Goal: Task Accomplishment & Management: Manage account settings

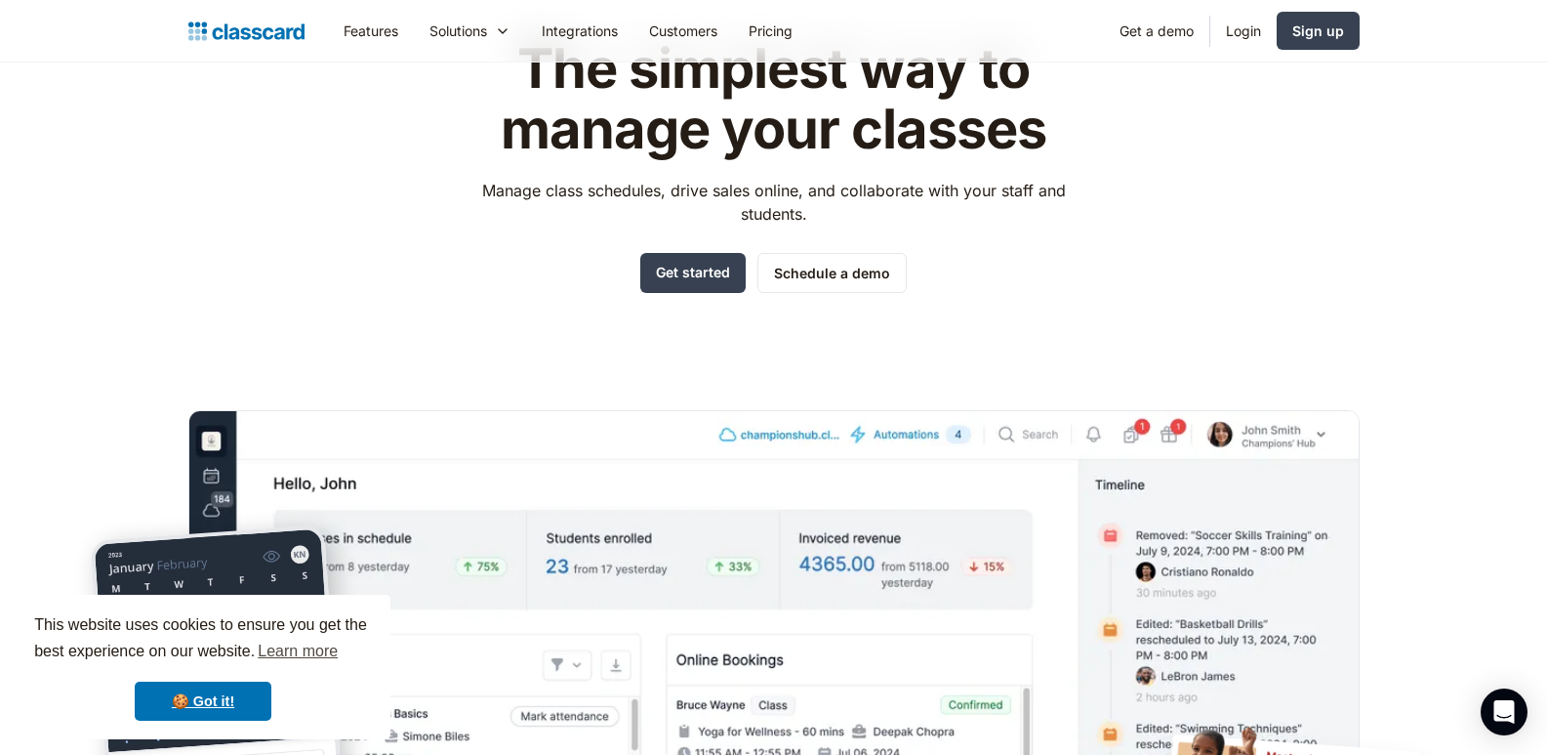
scroll to position [293, 0]
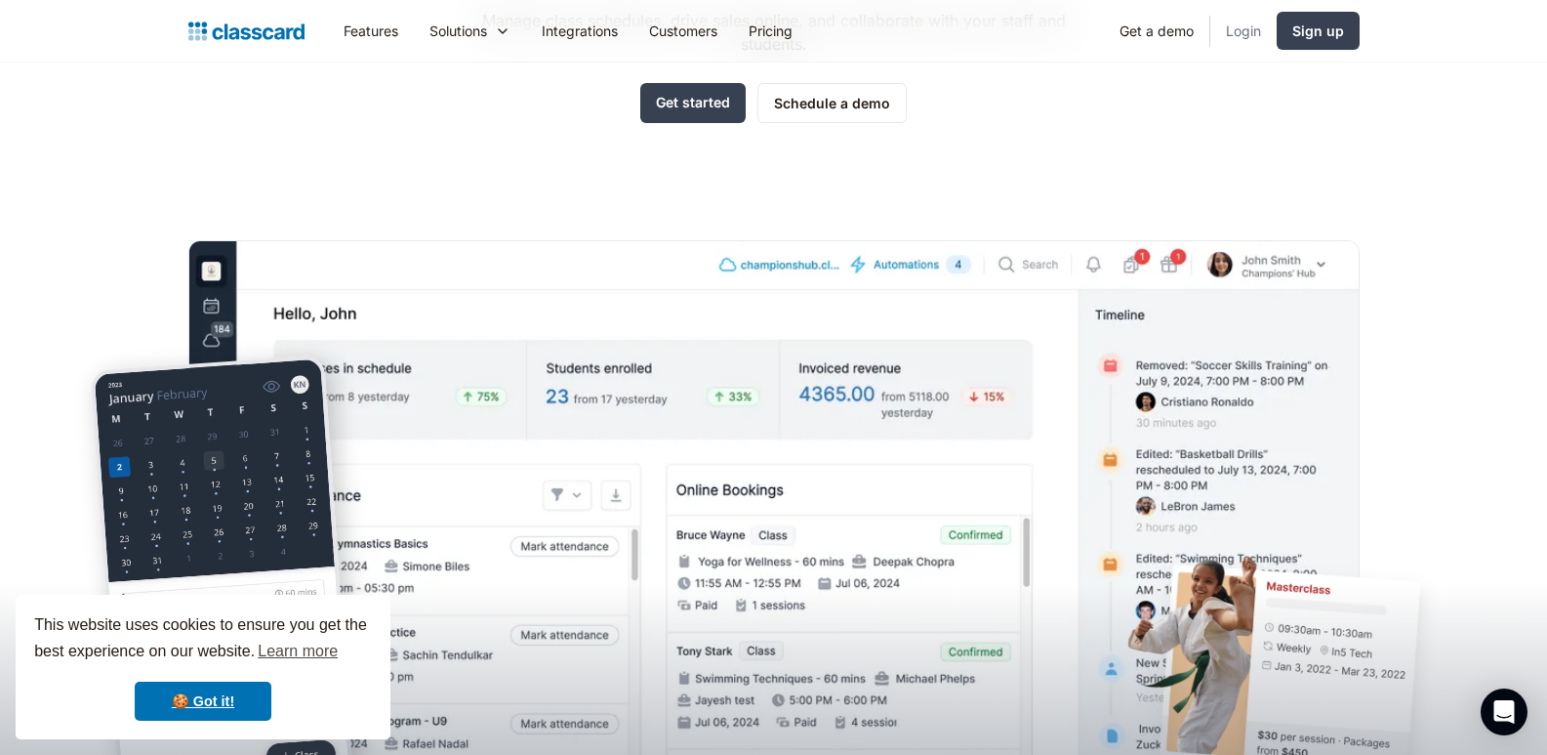
click at [1236, 27] on link "Login" at bounding box center [1244, 31] width 66 height 44
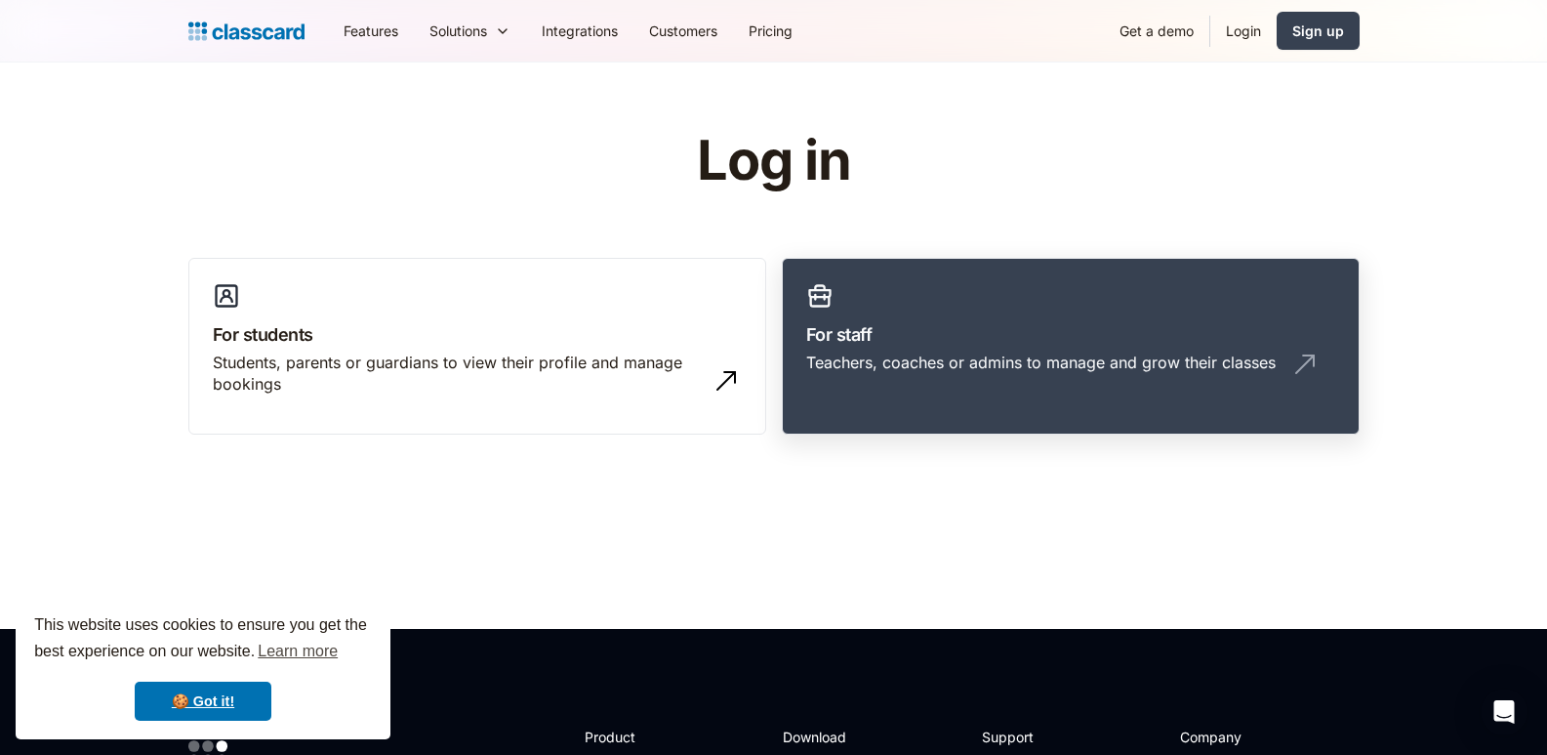
click at [853, 393] on link "For staff Teachers, coaches or admins to manage and grow their classes" at bounding box center [1071, 347] width 578 height 178
